Goal: Task Accomplishment & Management: Use online tool/utility

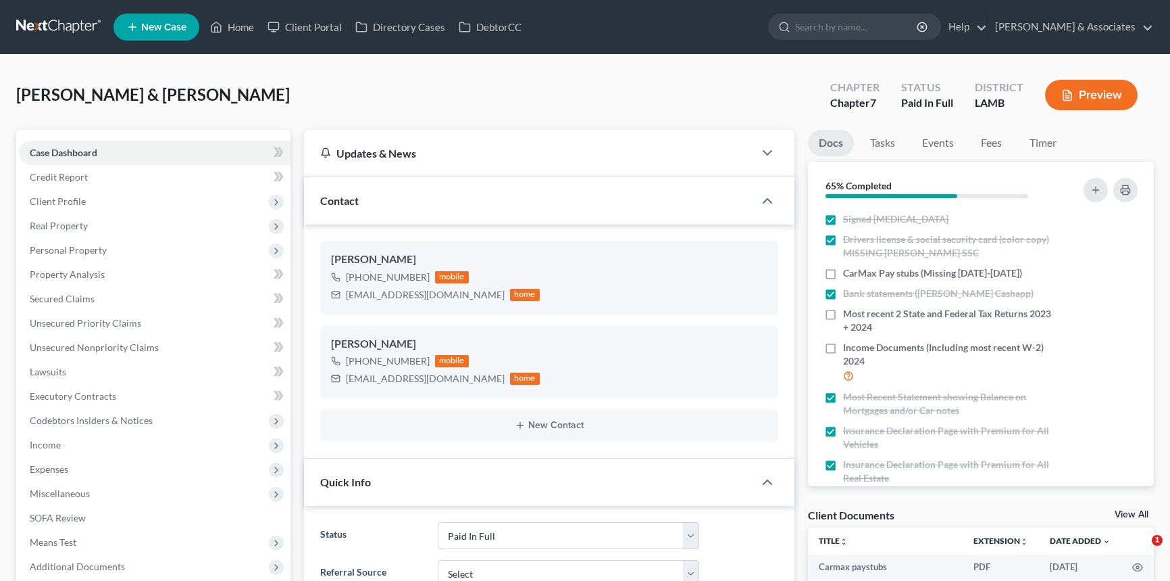
select select "17"
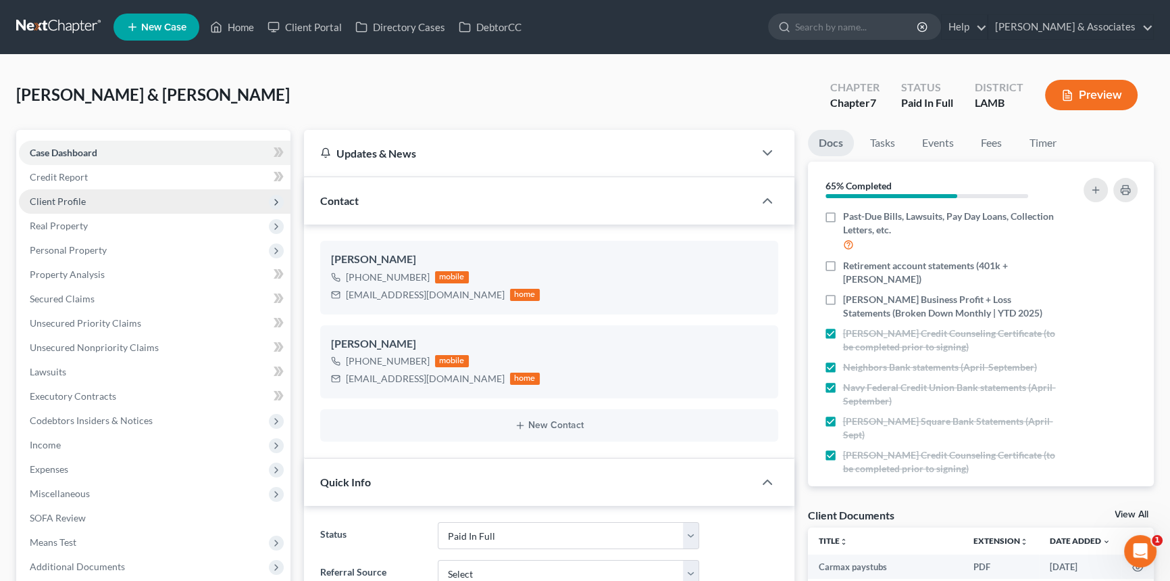
click at [114, 200] on span "Client Profile" at bounding box center [155, 201] width 272 height 24
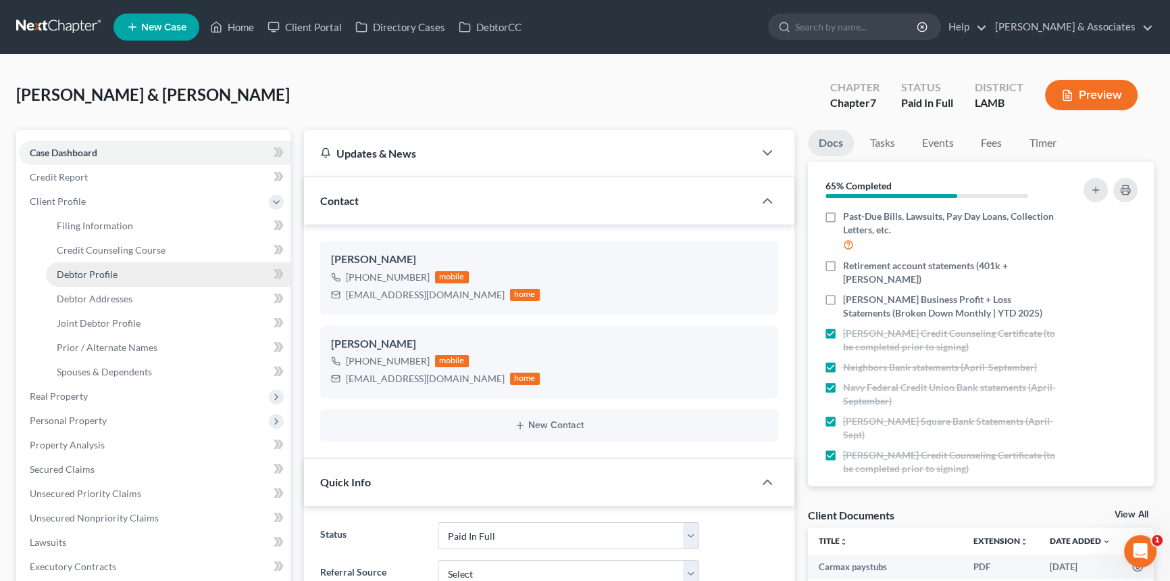
click at [123, 274] on link "Debtor Profile" at bounding box center [168, 274] width 245 height 24
select select "1"
select select "0"
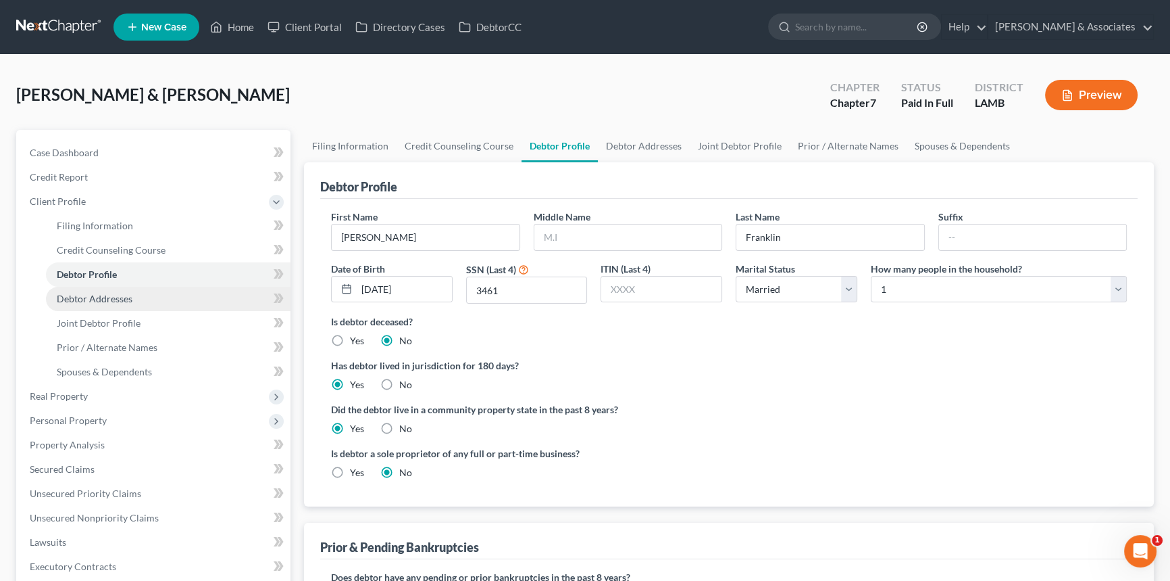
click at [122, 293] on span "Debtor Addresses" at bounding box center [95, 298] width 76 height 11
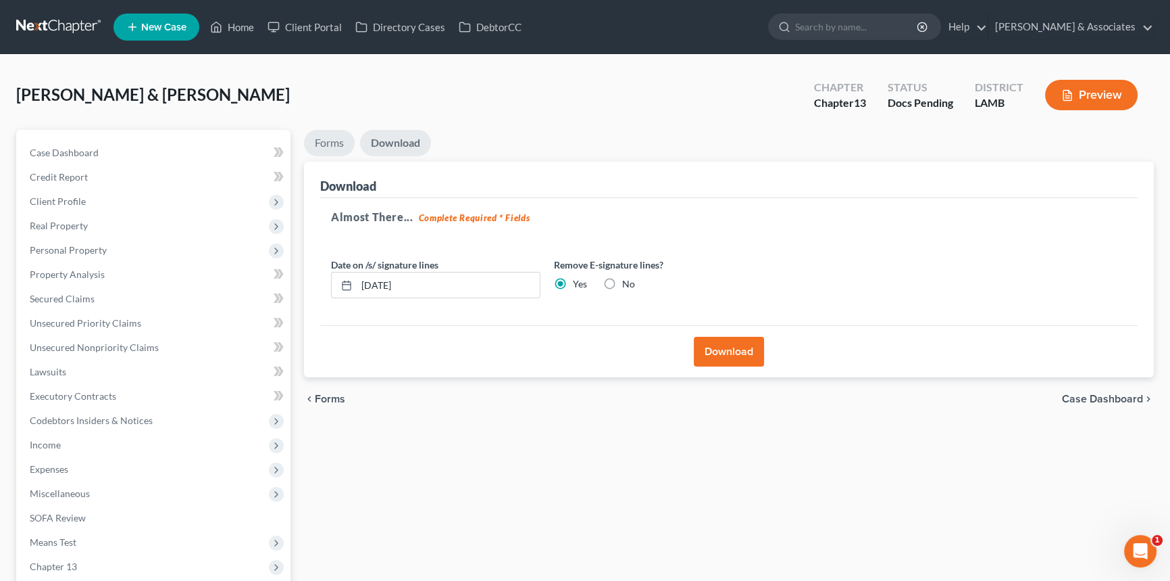
click at [320, 142] on link "Forms" at bounding box center [329, 143] width 51 height 26
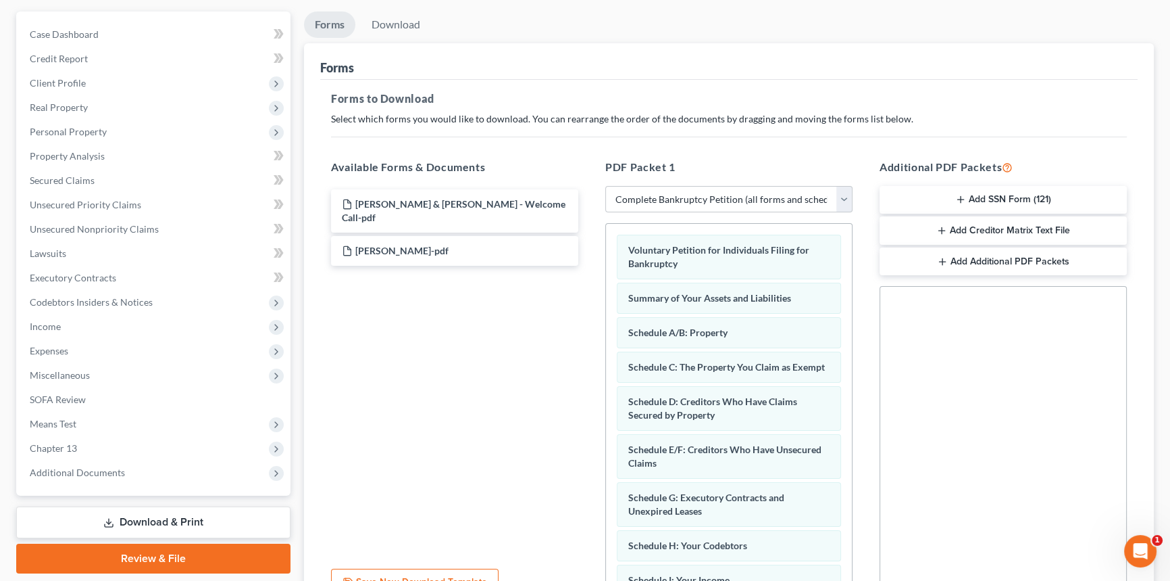
scroll to position [253, 0]
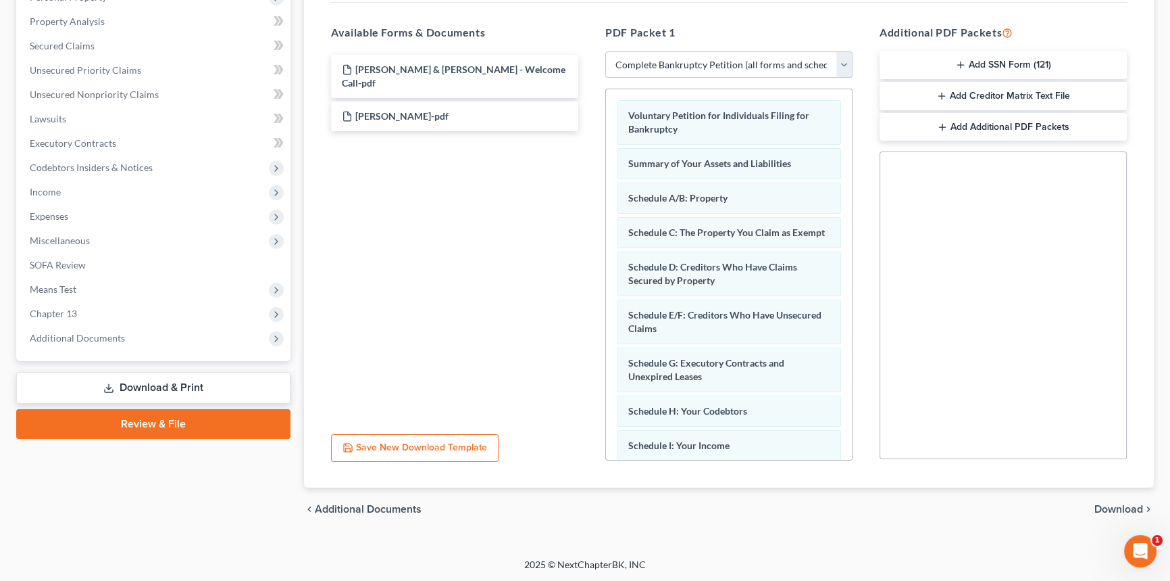
click at [1006, 60] on button "Add SSN Form (121)" at bounding box center [1003, 65] width 247 height 28
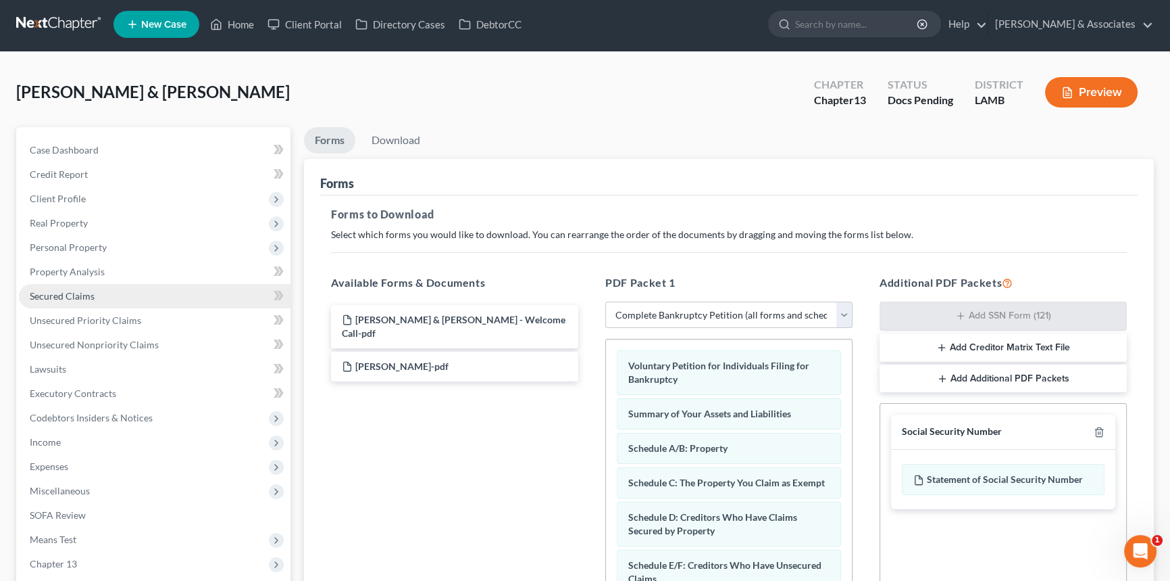
scroll to position [0, 0]
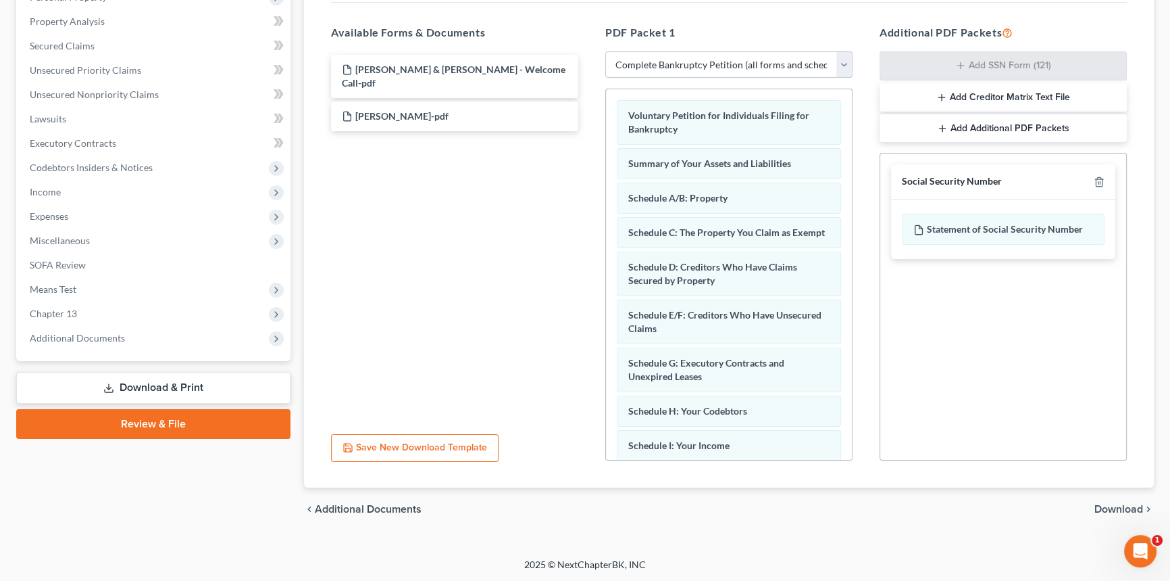
click at [1098, 512] on span "Download" at bounding box center [1119, 508] width 49 height 11
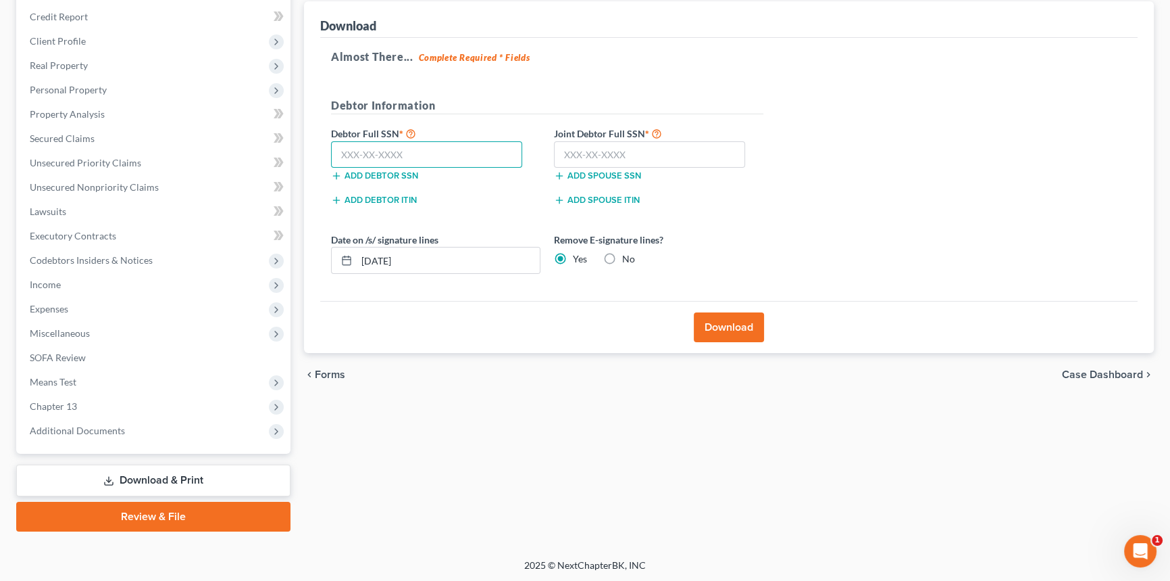
click at [443, 152] on input "text" at bounding box center [426, 154] width 191 height 27
type input "417-98-3527"
click at [595, 155] on input "text" at bounding box center [649, 154] width 191 height 27
type input "262-53-3365"
click at [737, 328] on button "Download" at bounding box center [729, 327] width 70 height 30
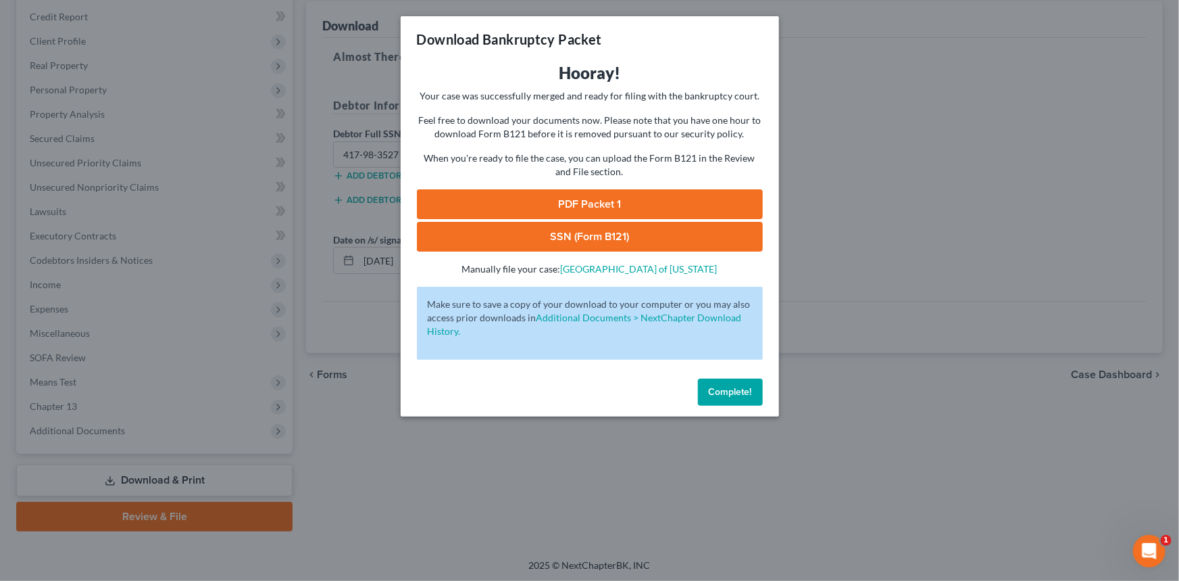
click at [687, 203] on link "PDF Packet 1" at bounding box center [590, 204] width 346 height 30
click at [651, 247] on link "SSN (Form B121)" at bounding box center [590, 237] width 346 height 30
click at [712, 411] on div "Complete!" at bounding box center [590, 394] width 378 height 43
click at [730, 396] on span "Complete!" at bounding box center [730, 391] width 43 height 11
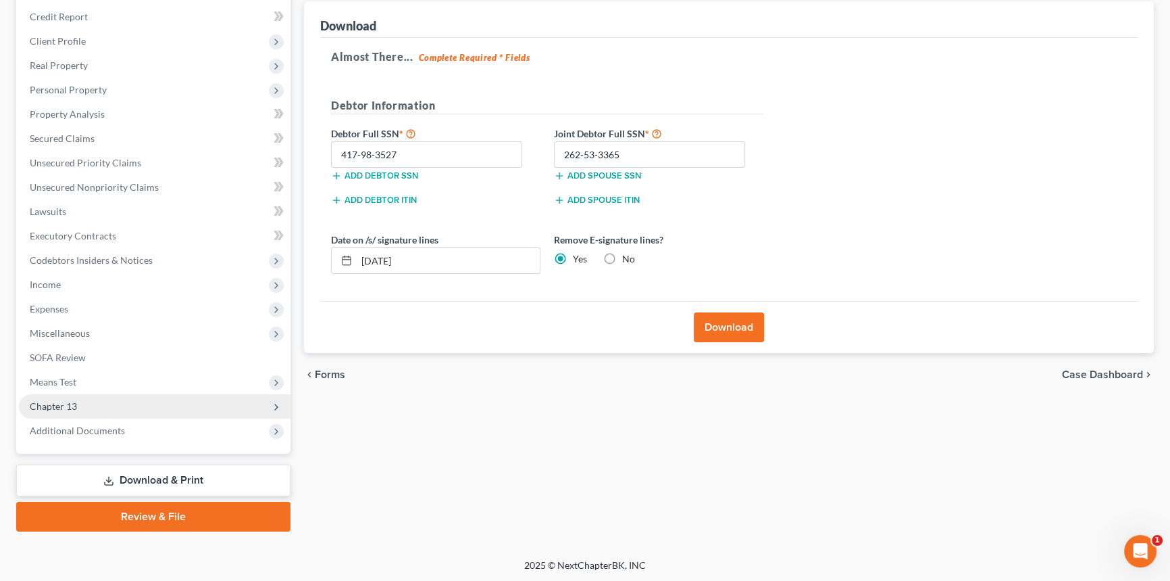
click at [78, 400] on span "Chapter 13" at bounding box center [155, 406] width 272 height 24
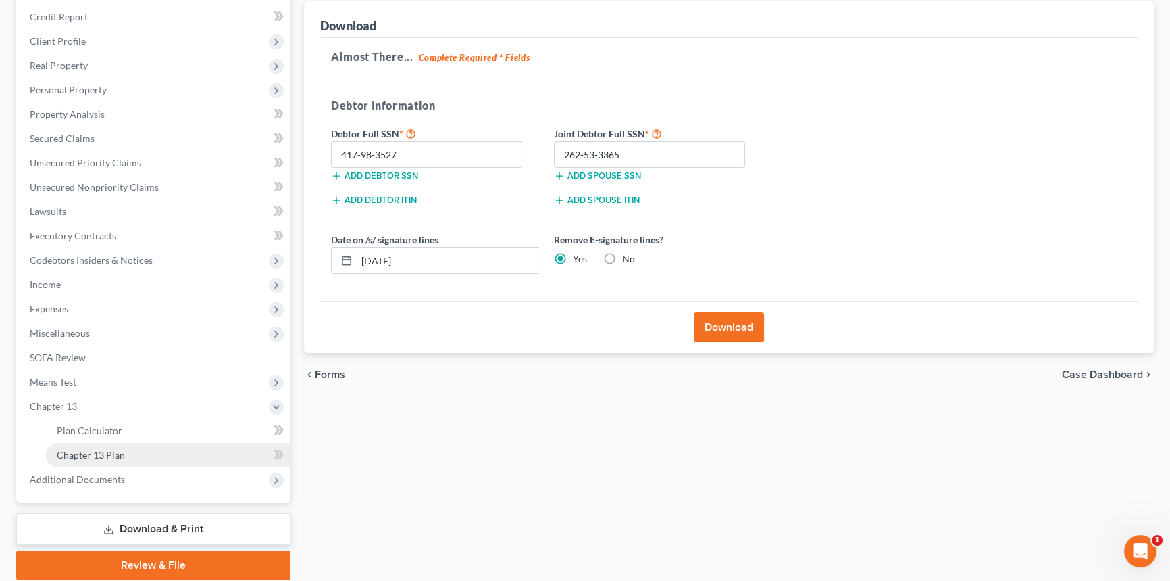
click at [135, 448] on link "Chapter 13 Plan" at bounding box center [168, 455] width 245 height 24
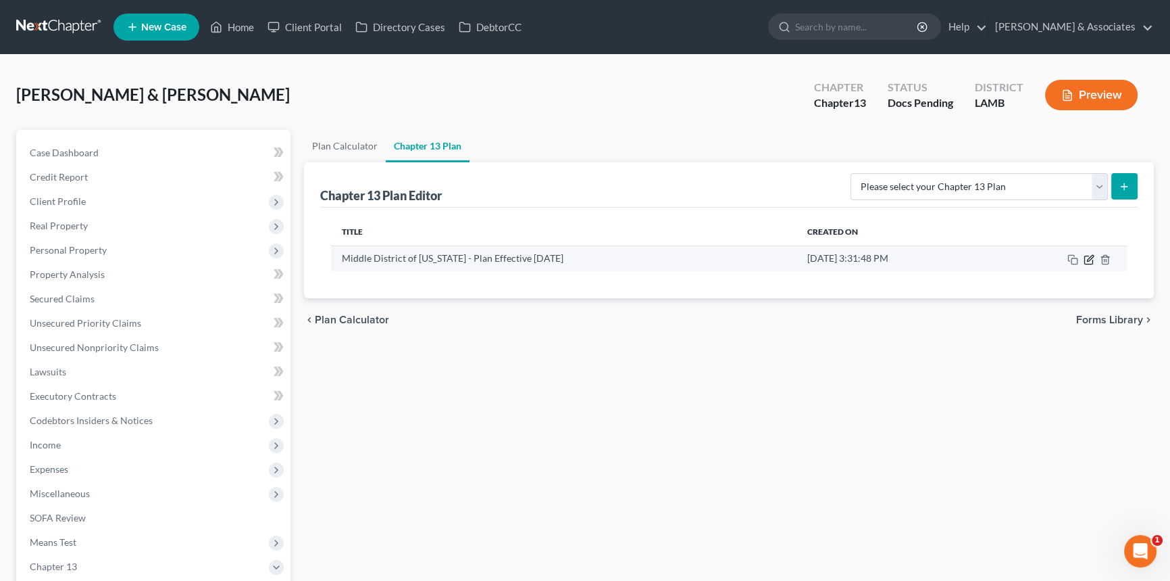
click at [1085, 260] on icon "button" at bounding box center [1089, 259] width 11 height 11
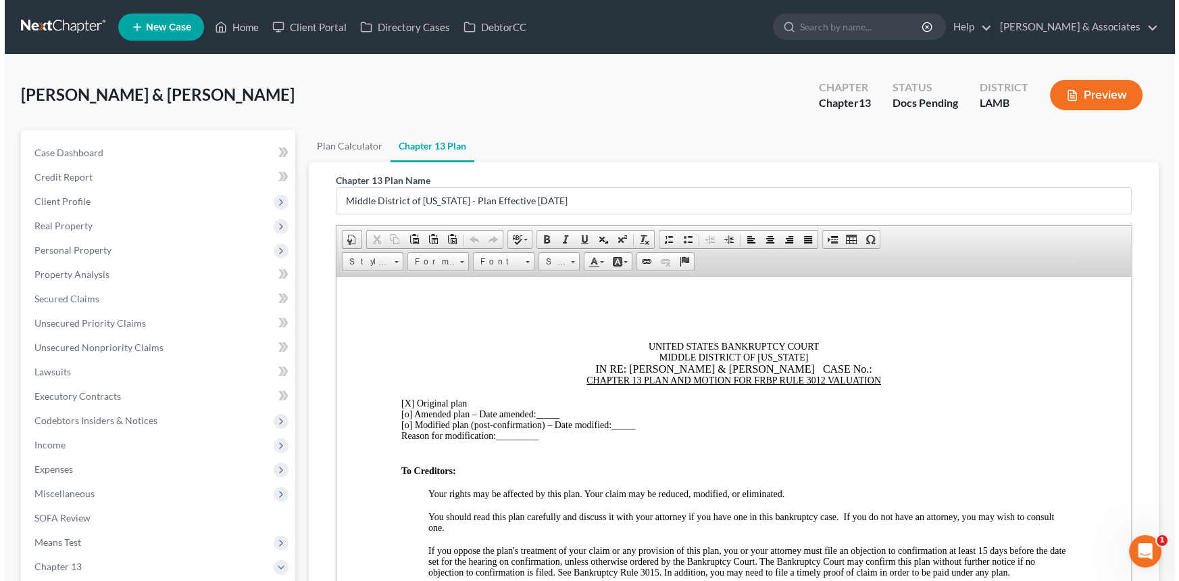
scroll to position [209, 0]
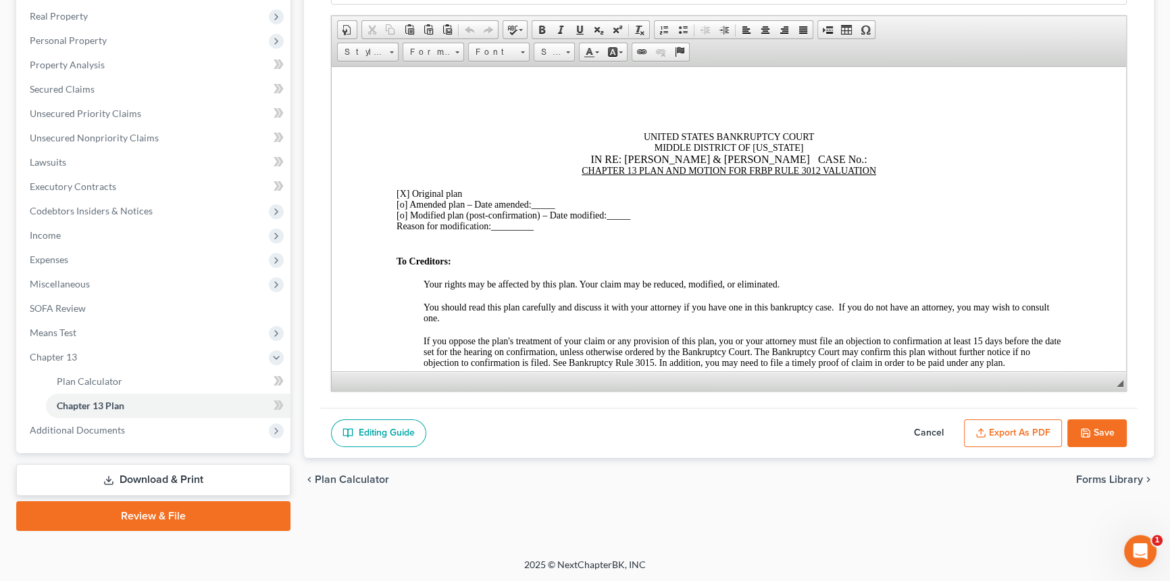
click at [1013, 432] on button "Export as PDF" at bounding box center [1013, 433] width 98 height 28
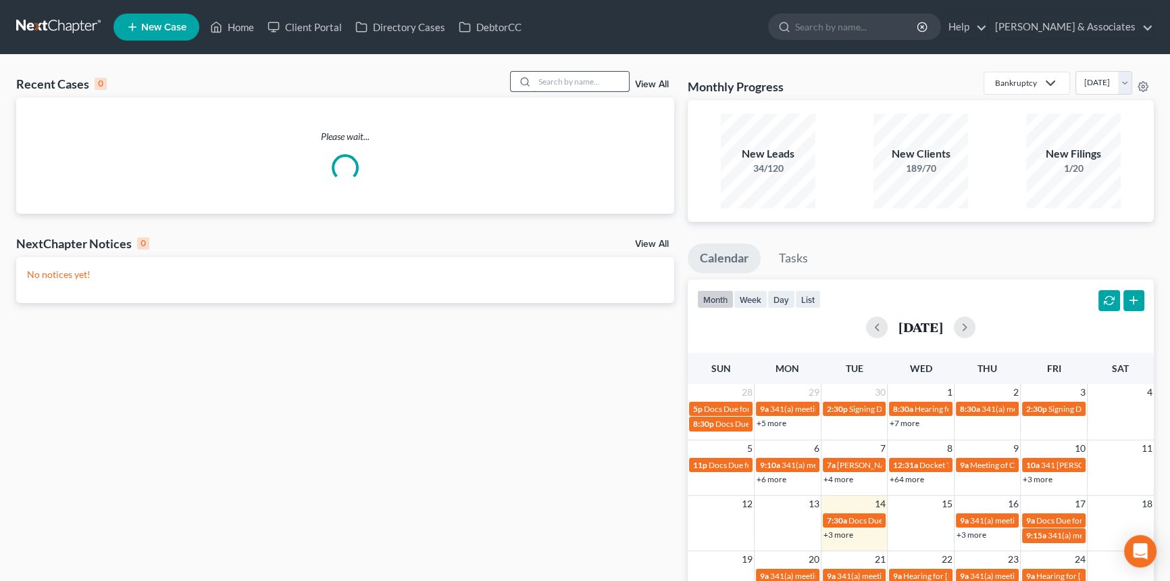
click at [573, 85] on input "search" at bounding box center [582, 82] width 95 height 20
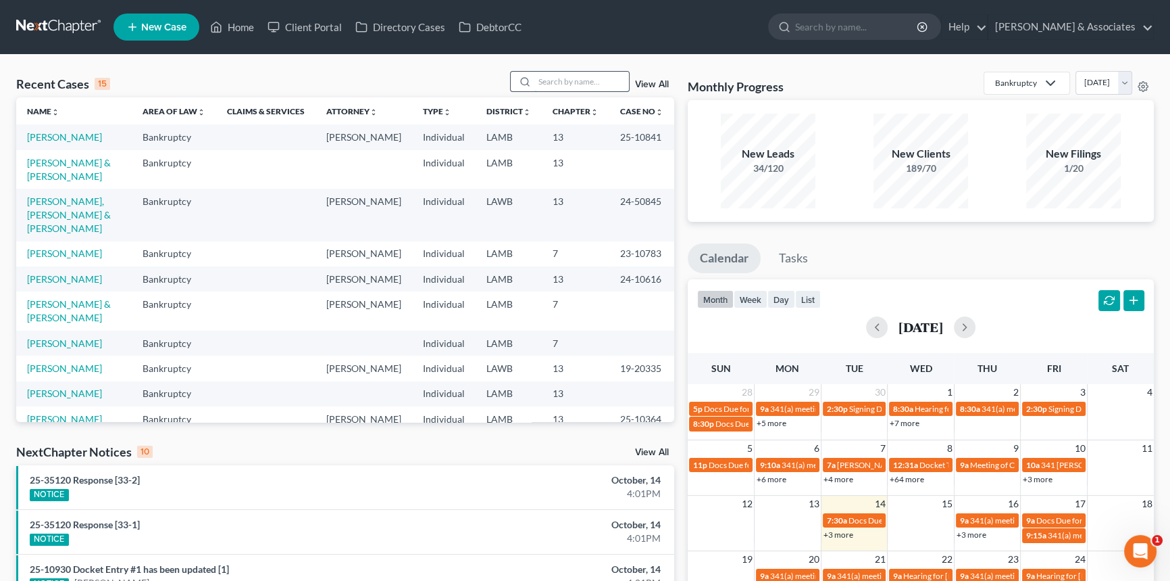
click at [584, 79] on input "search" at bounding box center [582, 82] width 95 height 20
type input "hender"
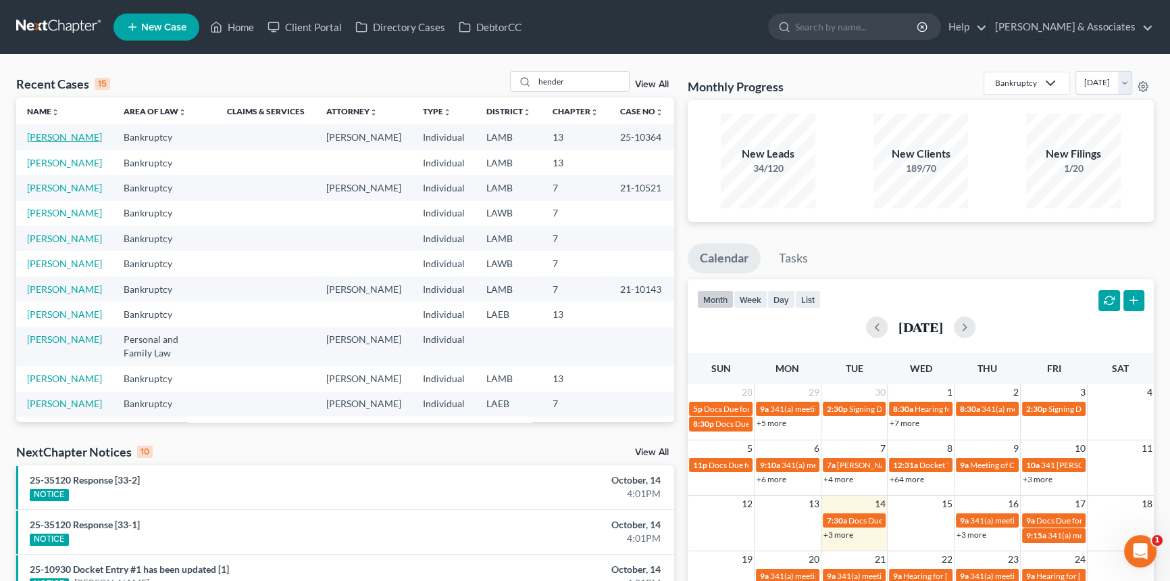
click at [53, 140] on link "[PERSON_NAME]" at bounding box center [64, 136] width 75 height 11
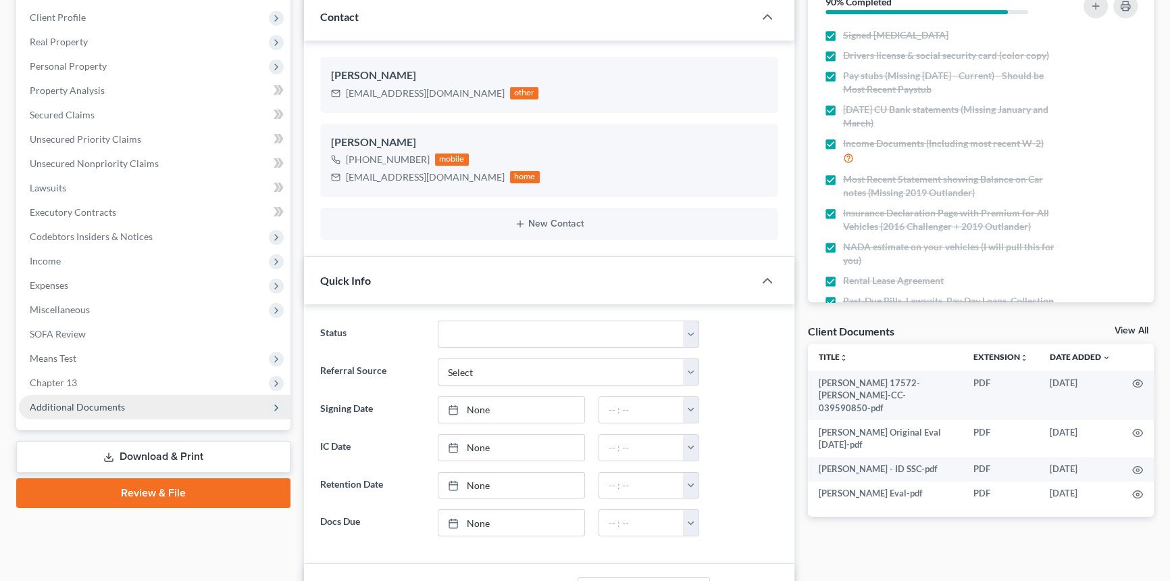
scroll to position [5663, 0]
click at [109, 404] on span "Additional Documents" at bounding box center [77, 406] width 95 height 11
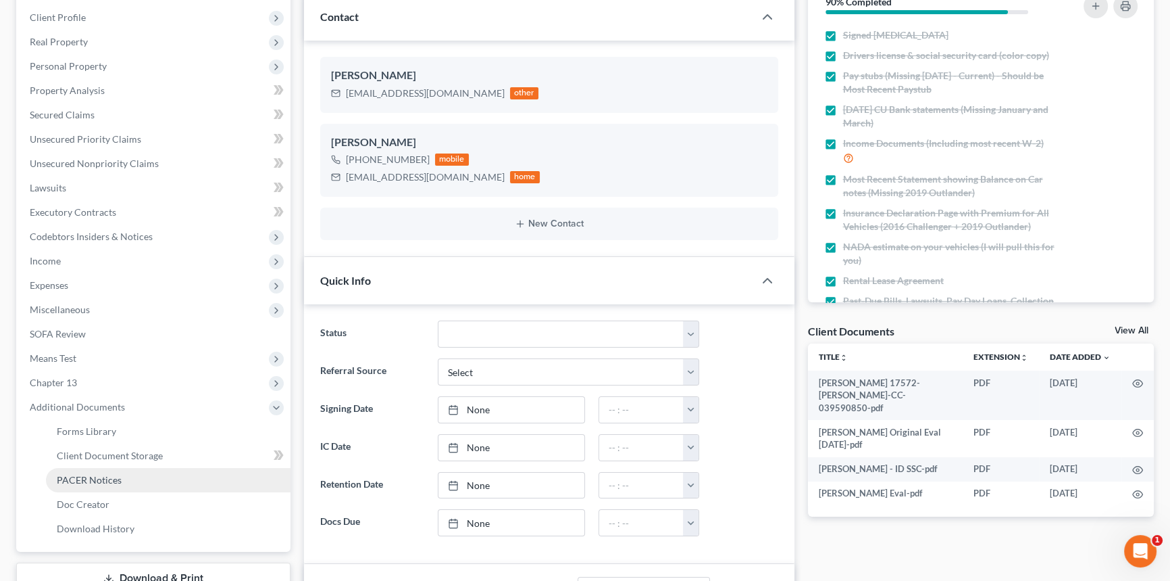
scroll to position [0, 0]
click at [123, 478] on link "PACER Notices" at bounding box center [168, 480] width 245 height 24
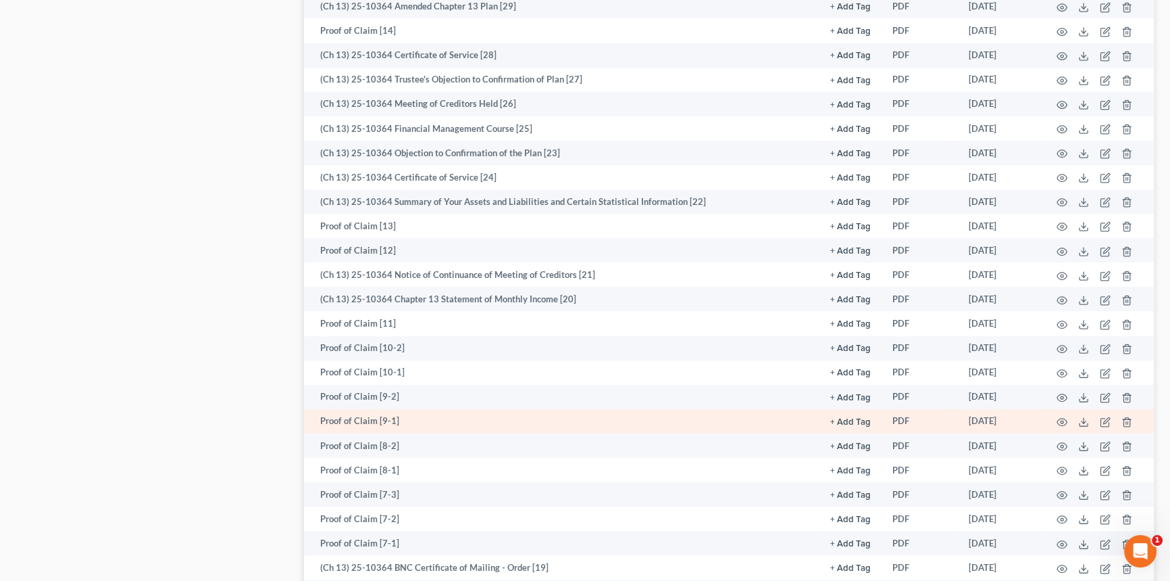
scroll to position [1290, 0]
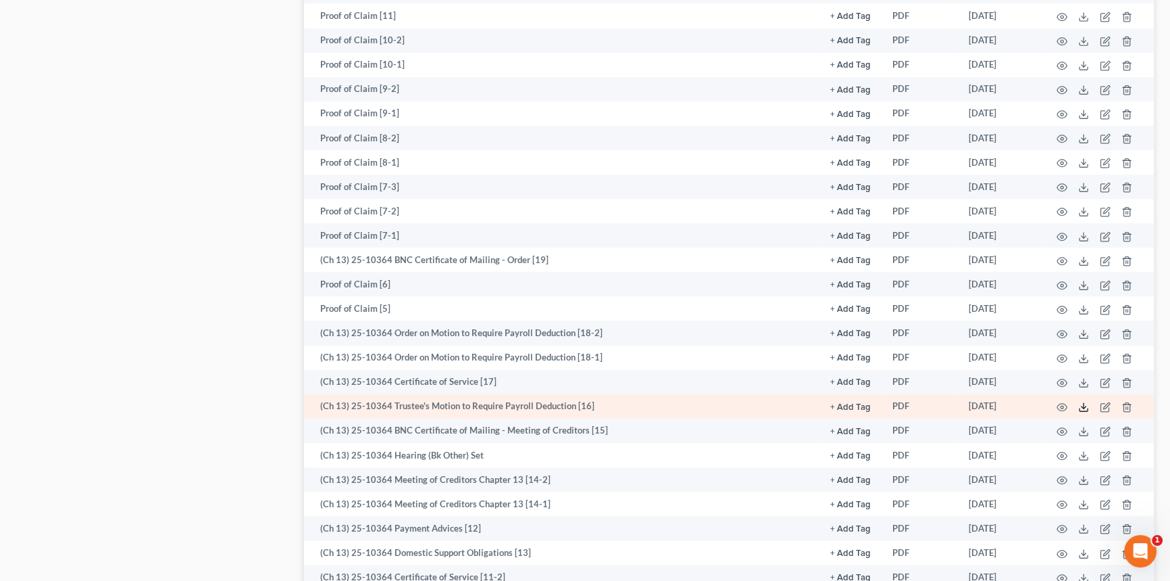
click at [1083, 405] on icon at bounding box center [1084, 406] width 11 height 11
